Goal: Find specific page/section: Find specific page/section

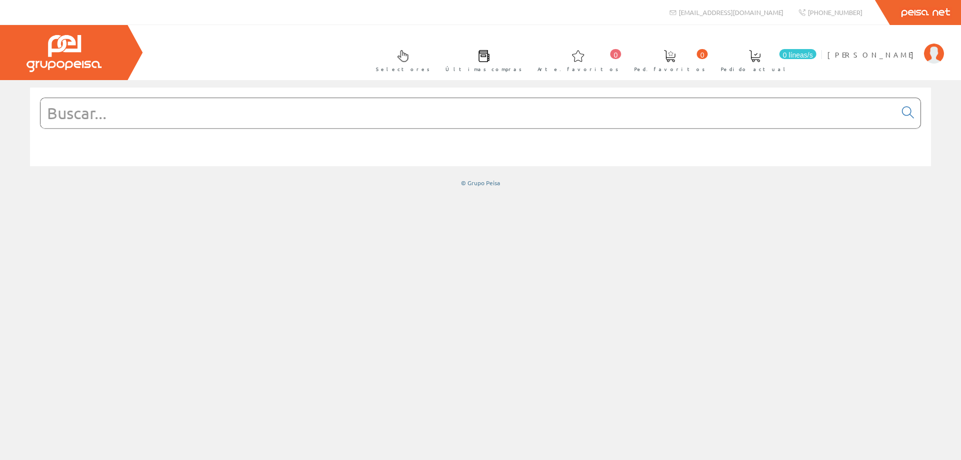
click at [536, 117] on input "text" at bounding box center [468, 113] width 855 height 30
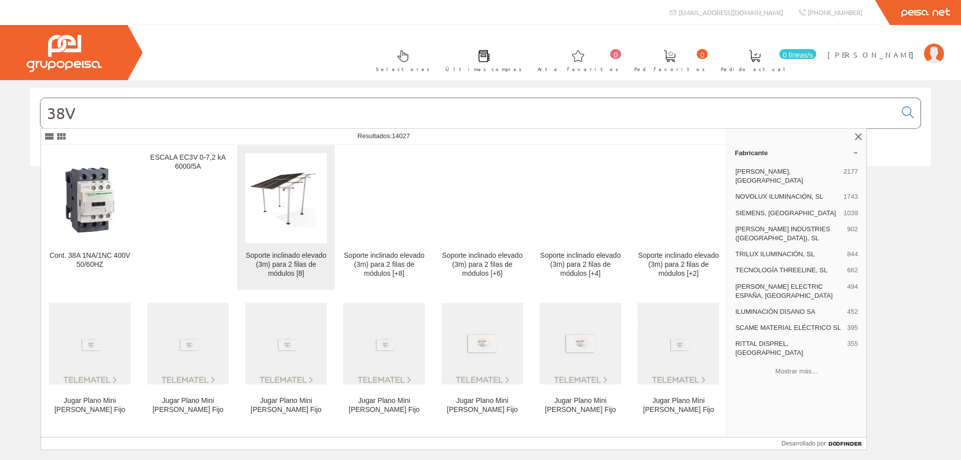
type input "38V"
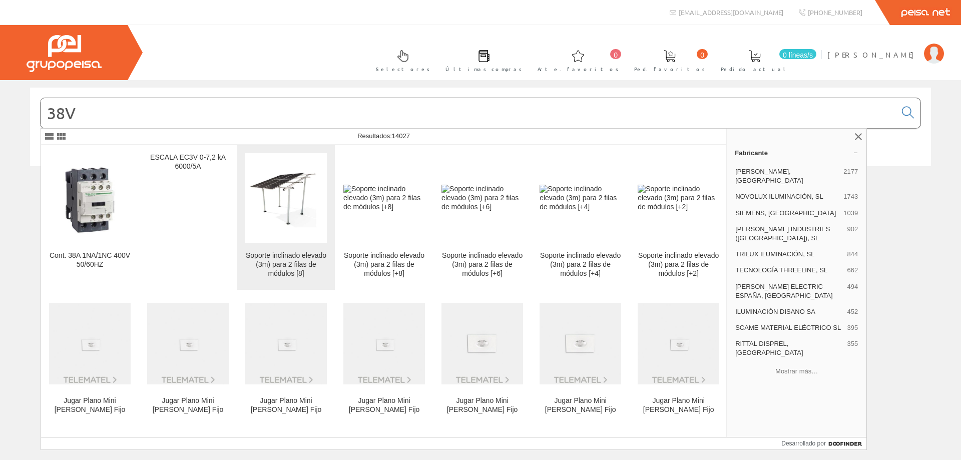
click at [316, 194] on img at bounding box center [286, 198] width 82 height 67
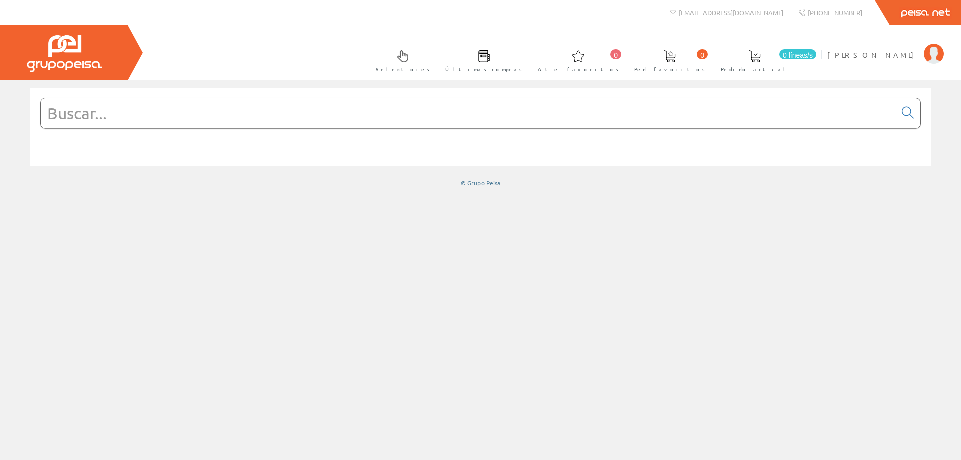
click at [757, 113] on input "text" at bounding box center [468, 113] width 855 height 30
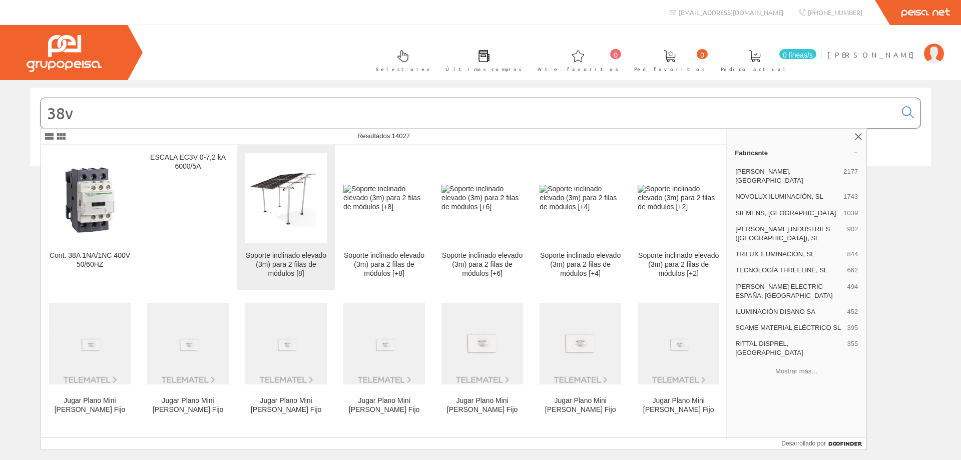
type input "38v"
click at [311, 195] on img at bounding box center [286, 198] width 82 height 67
